Goal: Check status: Check status

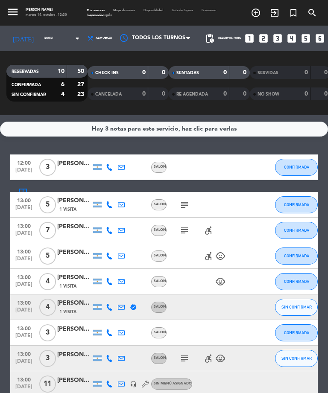
click at [54, 41] on input "[DATE]" at bounding box center [62, 38] width 45 height 12
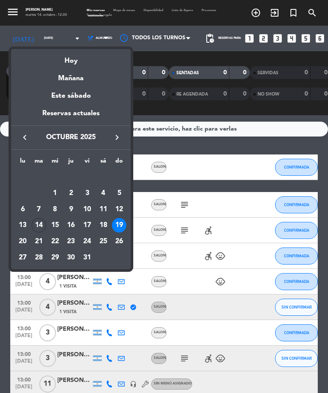
click at [118, 240] on div "26" at bounding box center [119, 241] width 15 height 15
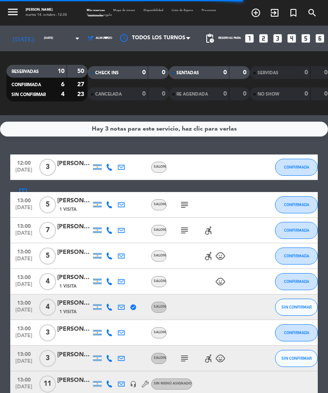
click at [60, 44] on input "[DATE]" at bounding box center [62, 38] width 45 height 12
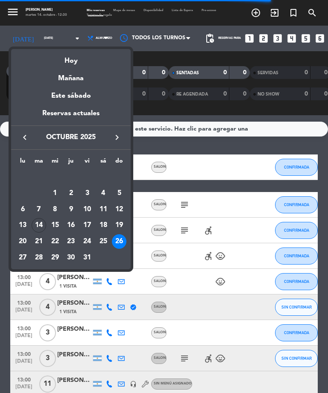
click at [118, 224] on div "19" at bounding box center [119, 225] width 15 height 15
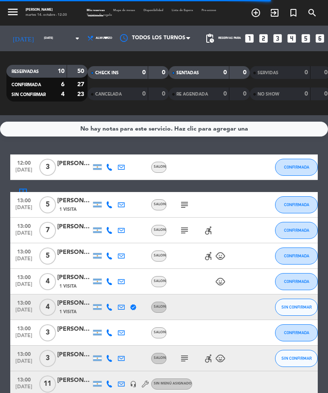
type input "[DATE]"
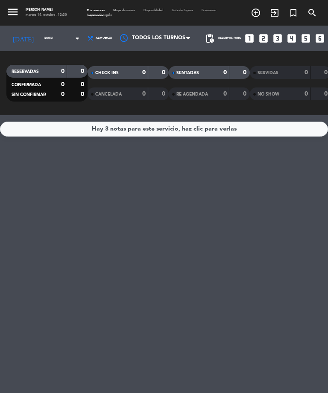
click at [40, 38] on input "[DATE]" at bounding box center [62, 38] width 45 height 12
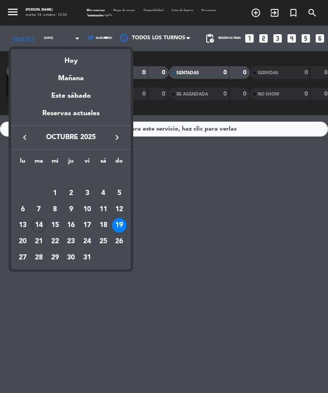
click at [120, 219] on div "19" at bounding box center [119, 225] width 15 height 15
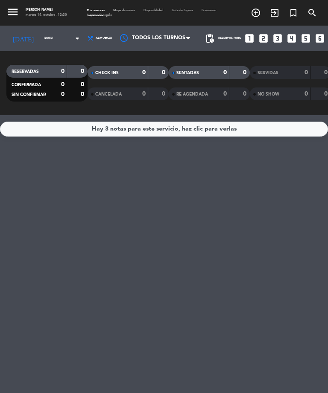
click at [104, 42] on span at bounding box center [108, 39] width 9 height 8
click at [54, 41] on input "[DATE]" at bounding box center [62, 38] width 45 height 12
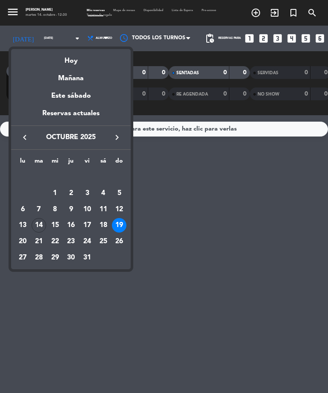
click at [118, 224] on div "19" at bounding box center [119, 225] width 15 height 15
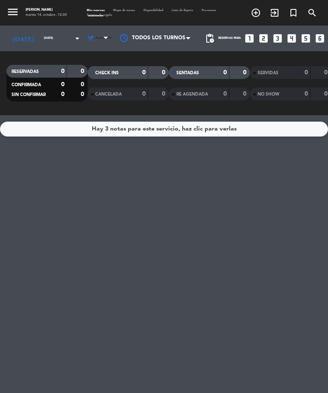
click at [104, 39] on span at bounding box center [108, 39] width 9 height 8
click at [90, 78] on div "menu [PERSON_NAME][DATE] 14. octubre - 12:30 Mis reservas Mapa de mesas Disponi…" at bounding box center [164, 57] width 328 height 115
